Goal: Transaction & Acquisition: Purchase product/service

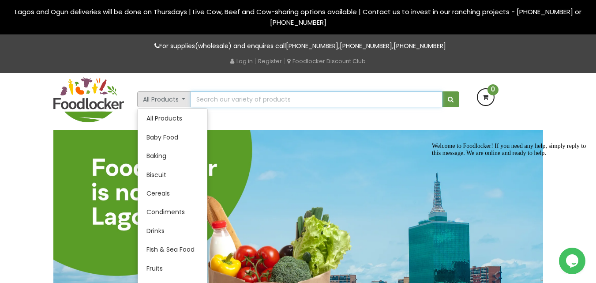
click at [318, 102] on input "text" at bounding box center [317, 99] width 252 height 16
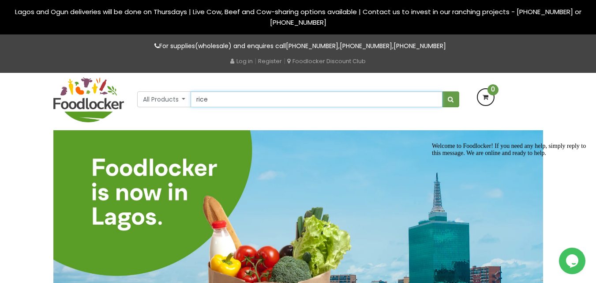
type input "rice"
click at [442, 91] on button "submit" at bounding box center [450, 99] width 17 height 16
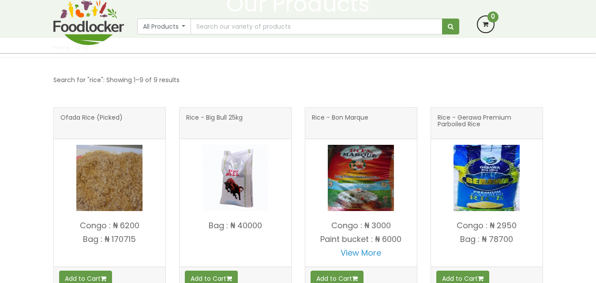
scroll to position [136, 0]
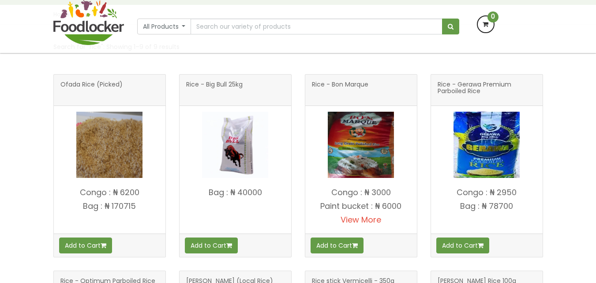
click at [345, 219] on link "View More" at bounding box center [361, 219] width 41 height 11
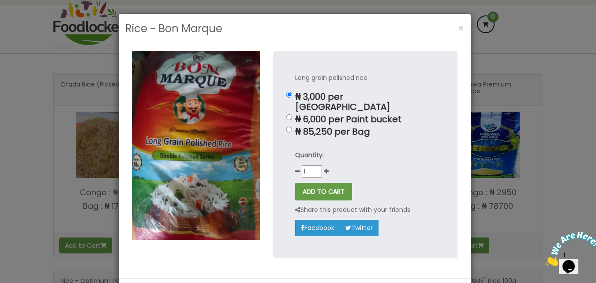
scroll to position [0, 0]
click at [458, 29] on span "×" at bounding box center [461, 28] width 6 height 13
